Goal: Information Seeking & Learning: Stay updated

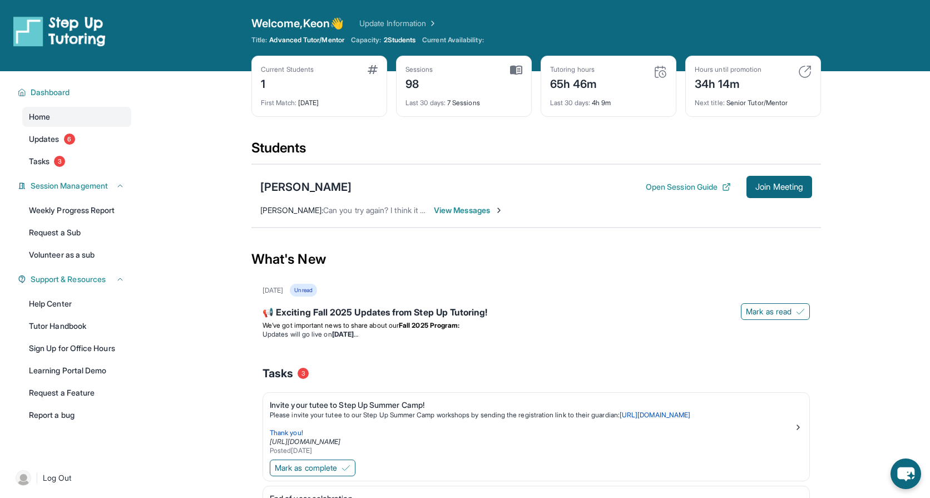
click at [613, 83] on div "Tutoring hours 65h 46m" at bounding box center [608, 78] width 117 height 27
click at [658, 70] on img at bounding box center [660, 71] width 13 height 13
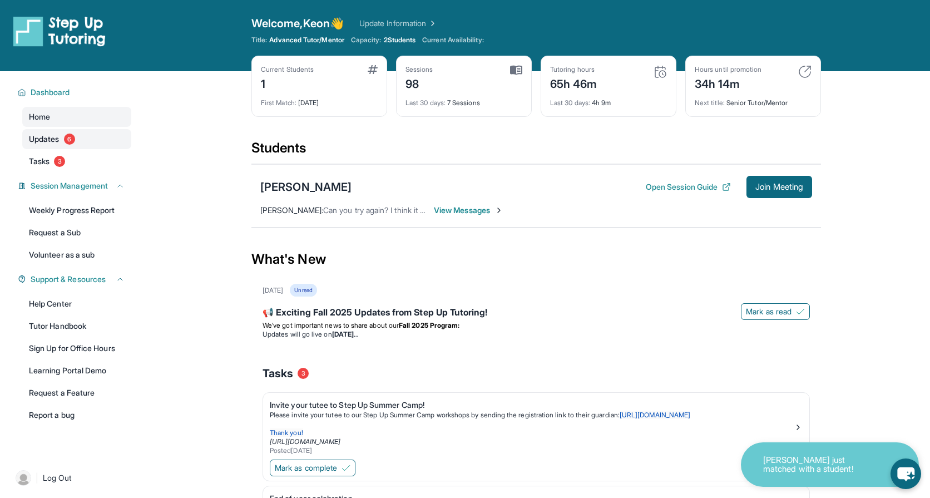
click at [52, 140] on span "Updates" at bounding box center [44, 139] width 31 height 11
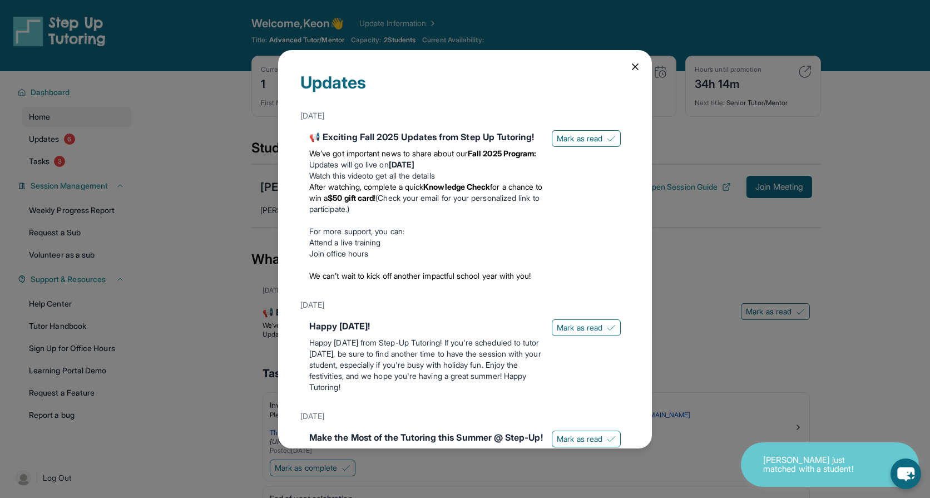
click at [52, 146] on div "Updates [DATE] 📢 Exciting Fall 2025 Updates from Step Up Tutoring! We’ve got im…" at bounding box center [465, 249] width 930 height 498
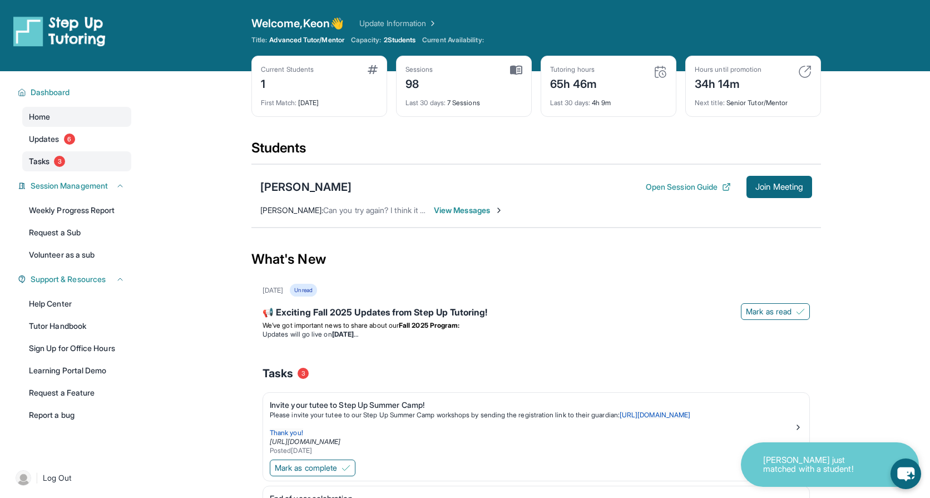
click at [55, 155] on link "Tasks 3" at bounding box center [76, 161] width 109 height 20
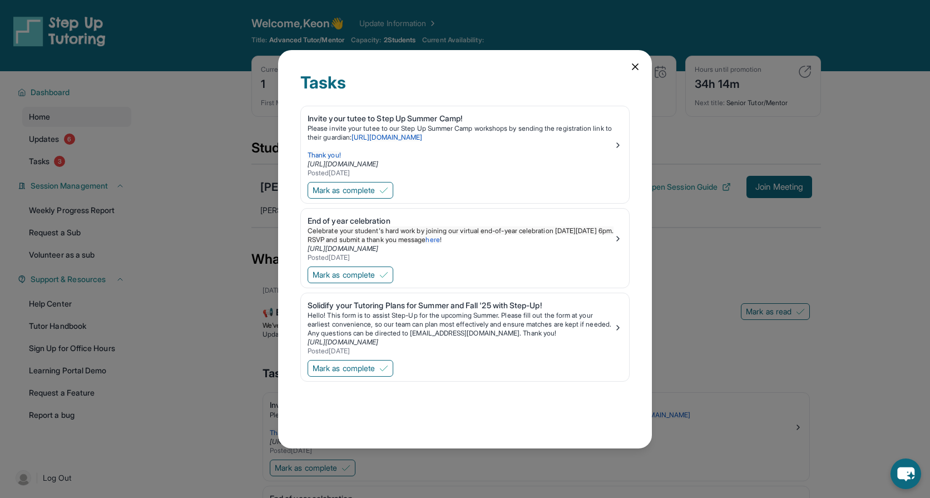
click at [140, 152] on div "Tasks Invite your tutee to Step Up Summer Camp! Please invite your tutee to our…" at bounding box center [465, 249] width 930 height 498
